Goal: Task Accomplishment & Management: Use online tool/utility

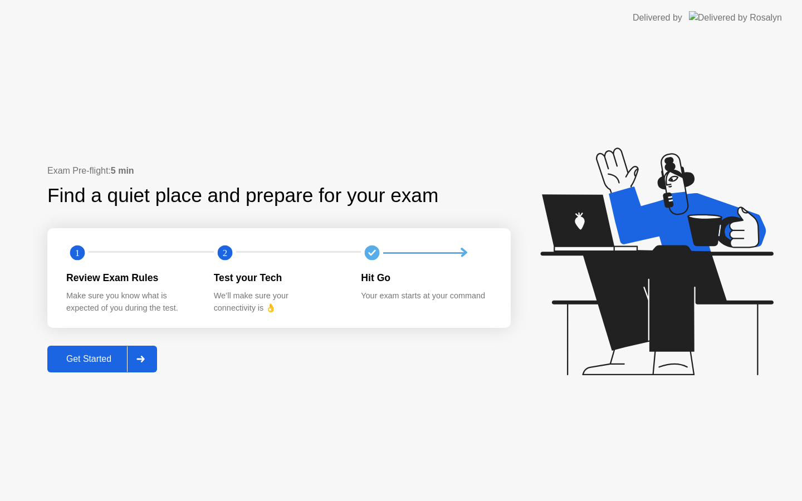
click at [67, 356] on div "Get Started" at bounding box center [89, 359] width 76 height 10
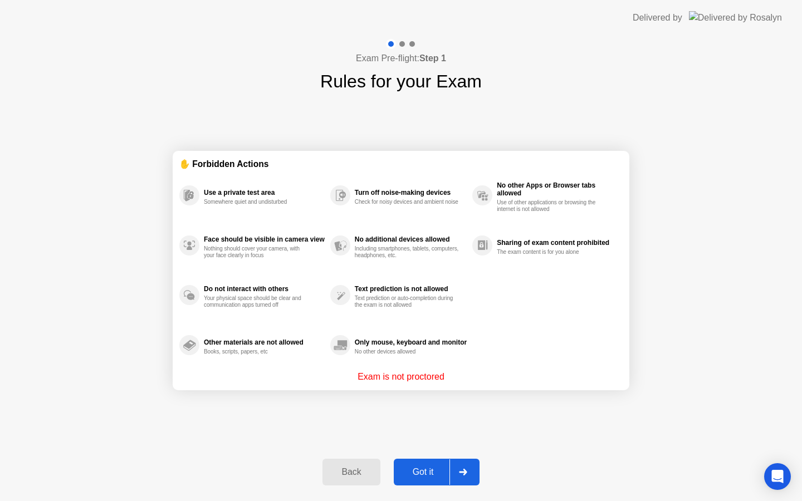
click at [419, 472] on div "Got it" at bounding box center [423, 472] width 52 height 10
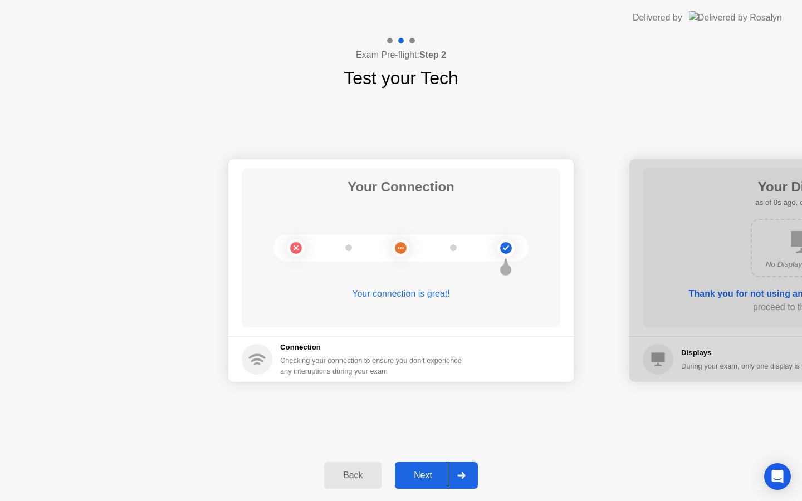
click at [417, 471] on div "Next" at bounding box center [423, 475] width 50 height 10
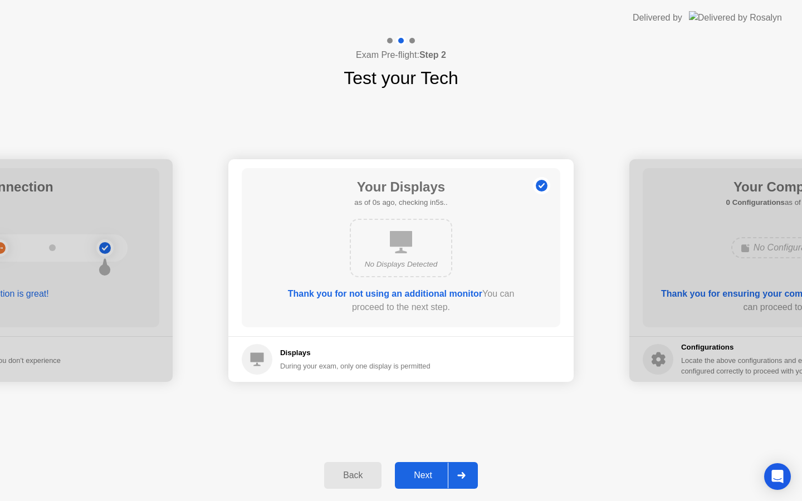
click at [417, 471] on div "Next" at bounding box center [423, 475] width 50 height 10
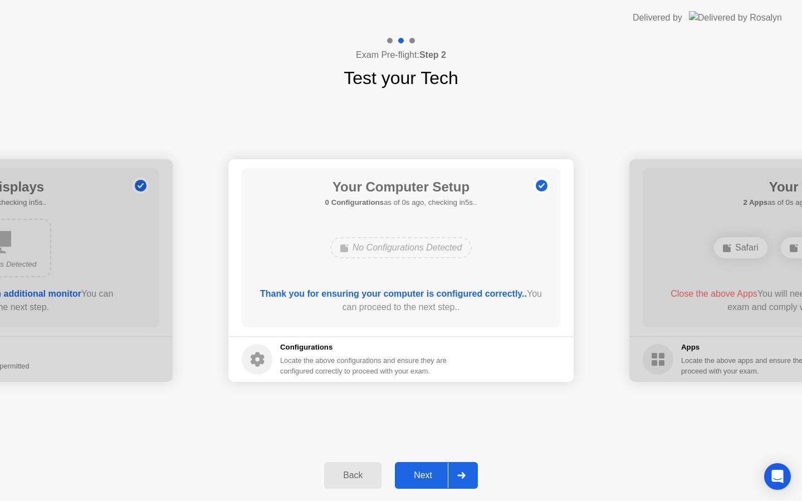
click at [417, 471] on div "Next" at bounding box center [423, 475] width 50 height 10
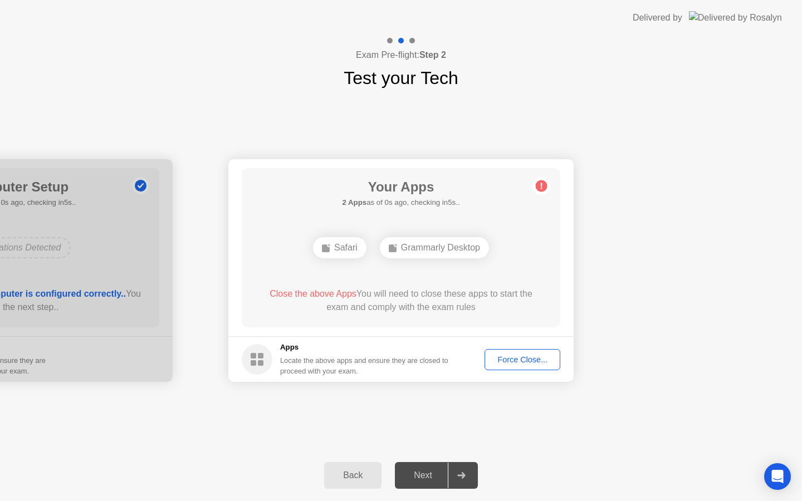
click at [417, 471] on div "Next" at bounding box center [423, 475] width 50 height 10
click at [543, 356] on div "Force Close..." at bounding box center [522, 359] width 68 height 9
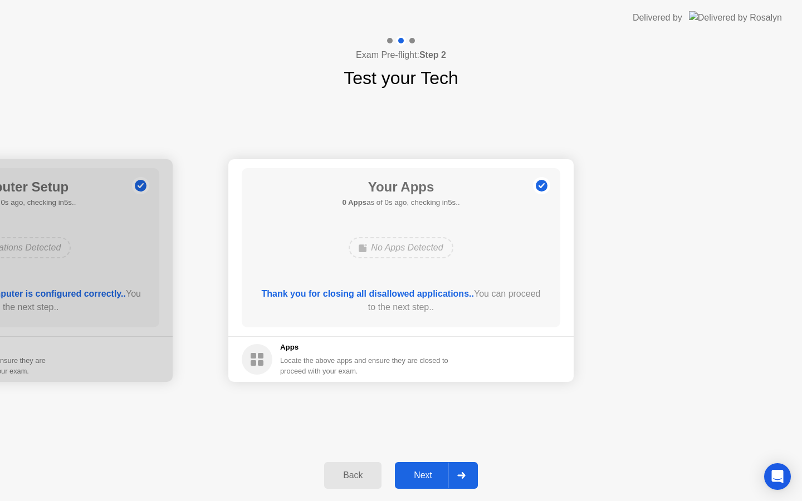
click at [423, 480] on div "Next" at bounding box center [423, 475] width 50 height 10
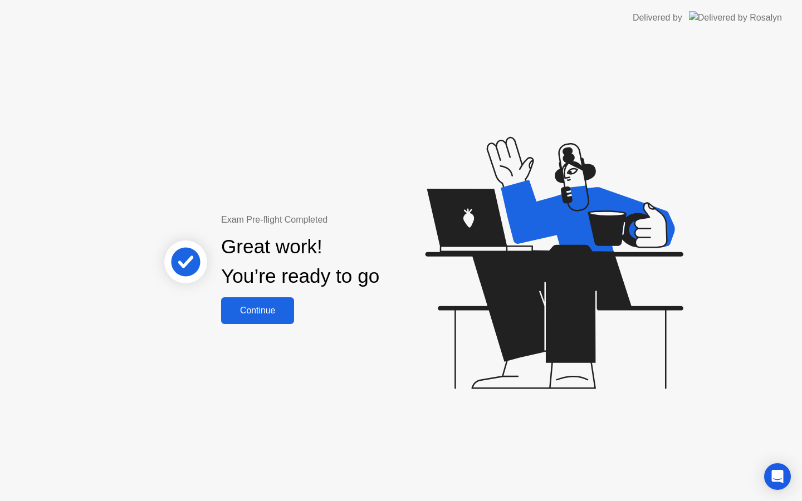
click at [296, 306] on div "Exam Pre-flight Completed Great work! You’re ready to go Continue" at bounding box center [300, 268] width 301 height 111
click at [283, 307] on div "Continue" at bounding box center [257, 311] width 66 height 10
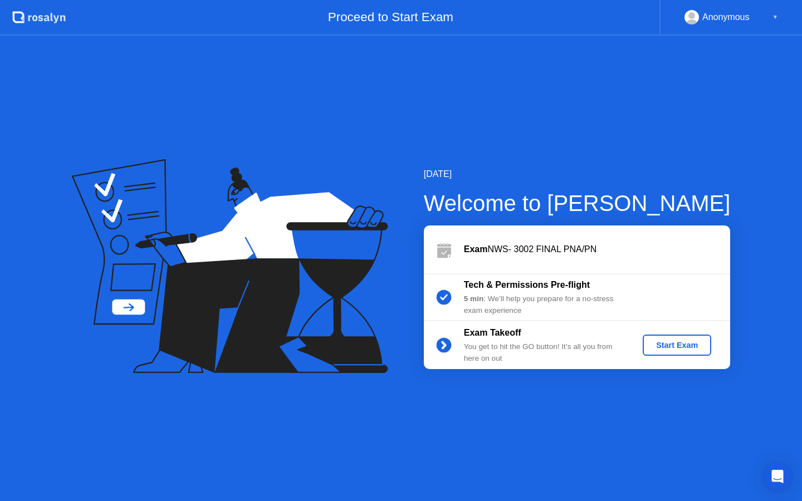
click at [694, 345] on div "Start Exam" at bounding box center [677, 345] width 60 height 9
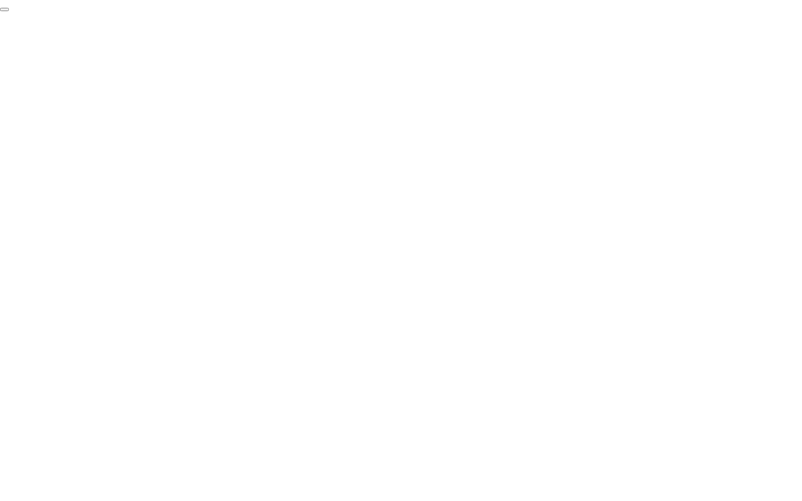
click at [9, 11] on button "End Proctoring Session" at bounding box center [4, 9] width 9 height 3
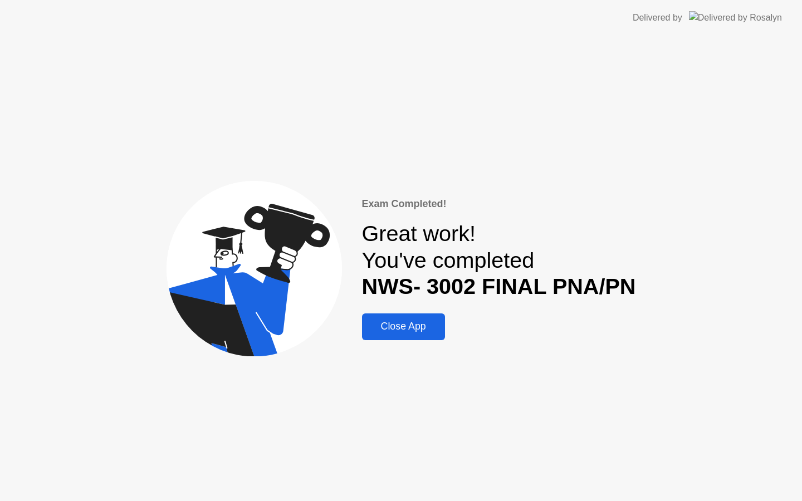
click at [390, 326] on div "Close App" at bounding box center [403, 327] width 76 height 12
